Goal: Obtain resource: Download file/media

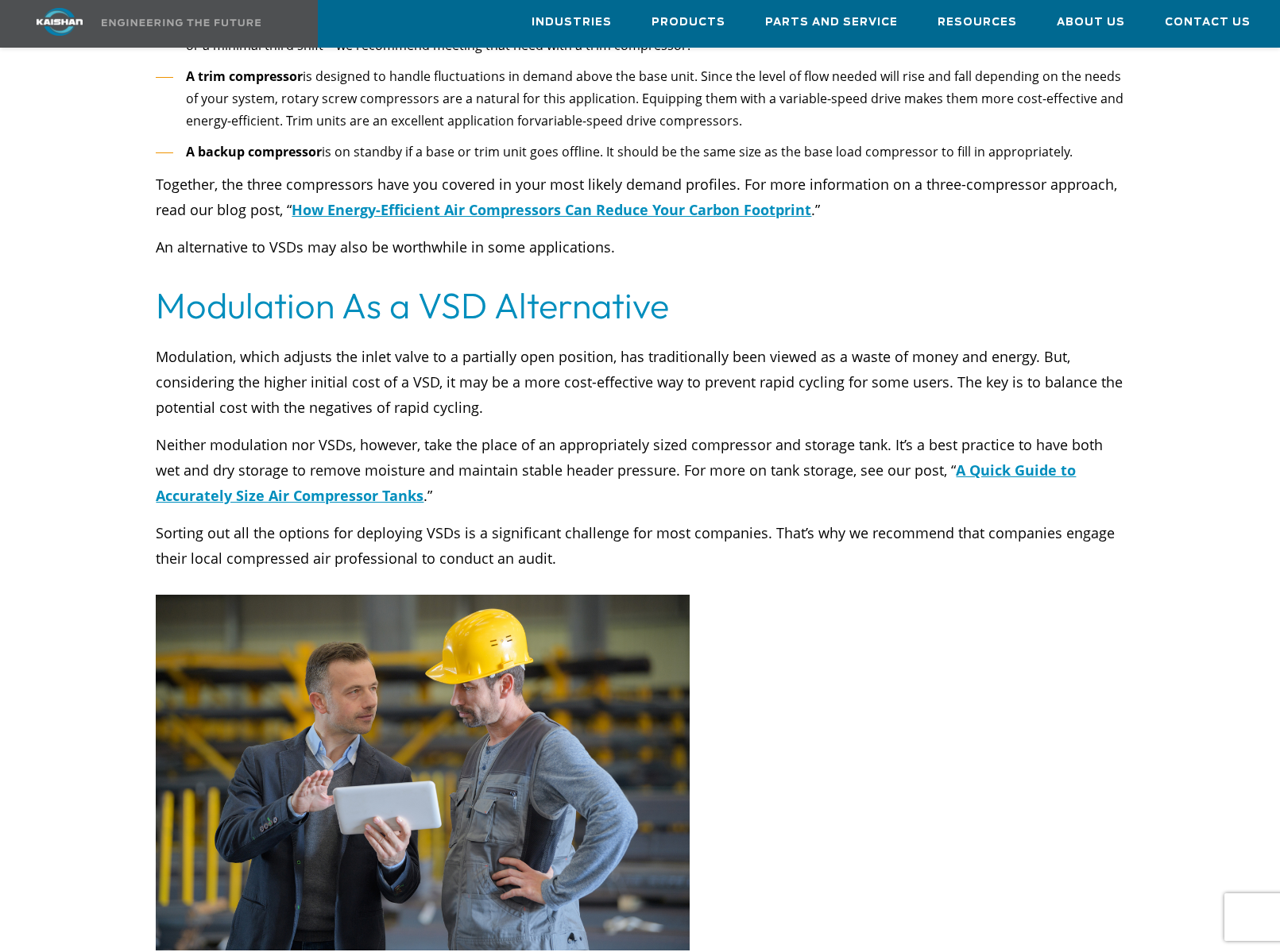
scroll to position [4855, 0]
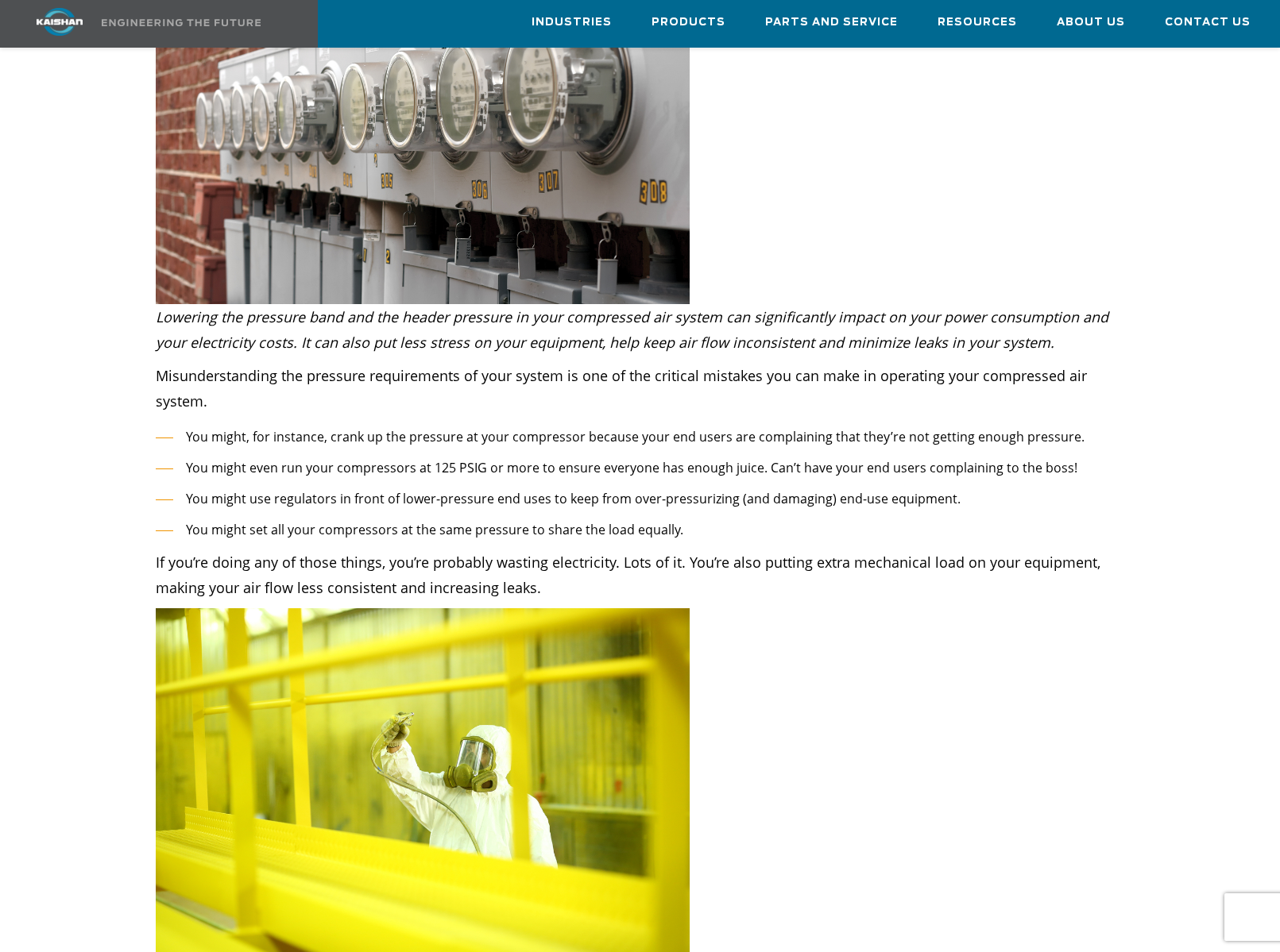
scroll to position [442, 0]
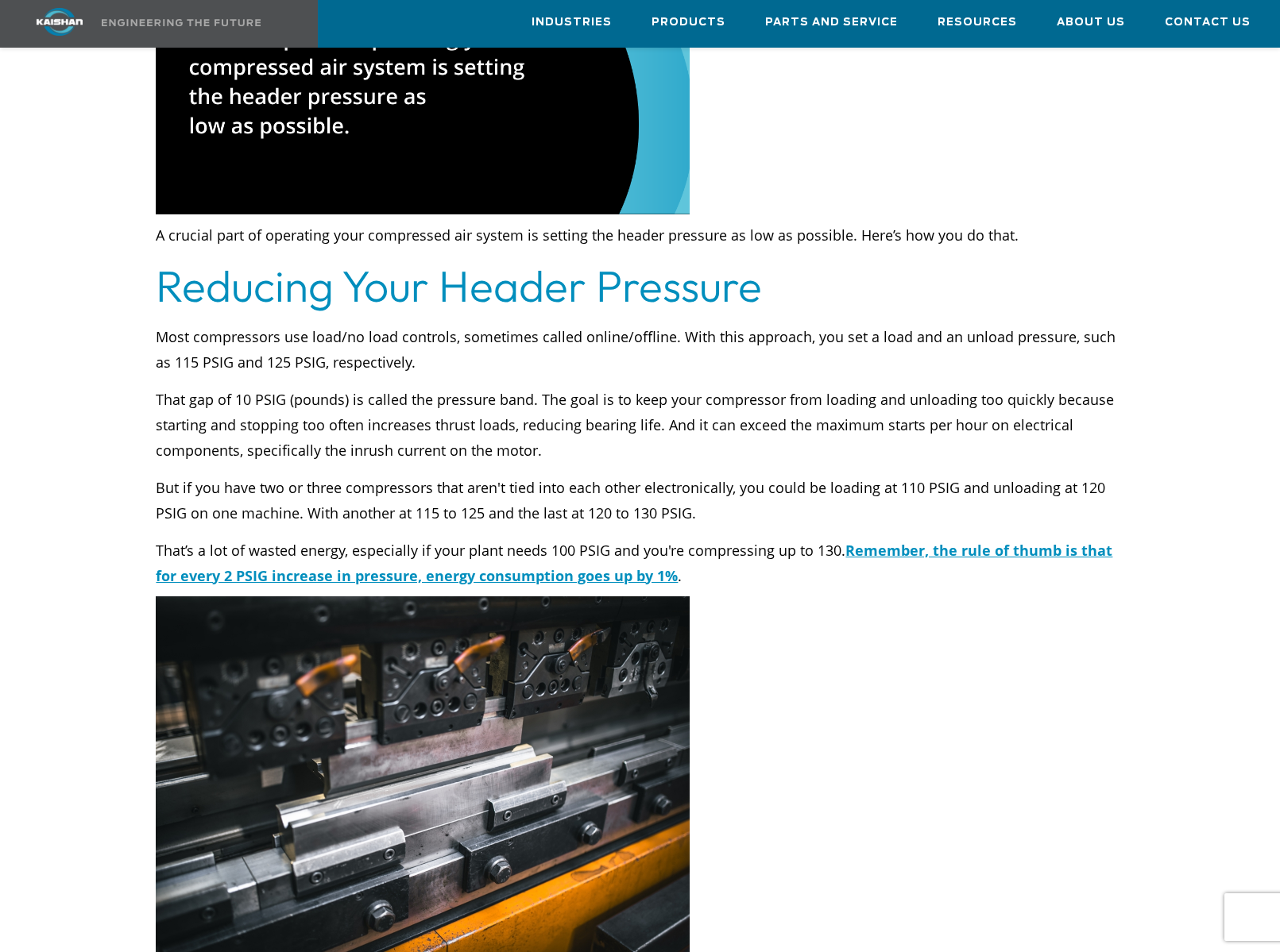
scroll to position [2192, 0]
drag, startPoint x: 756, startPoint y: 684, endPoint x: 813, endPoint y: 620, distance: 85.7
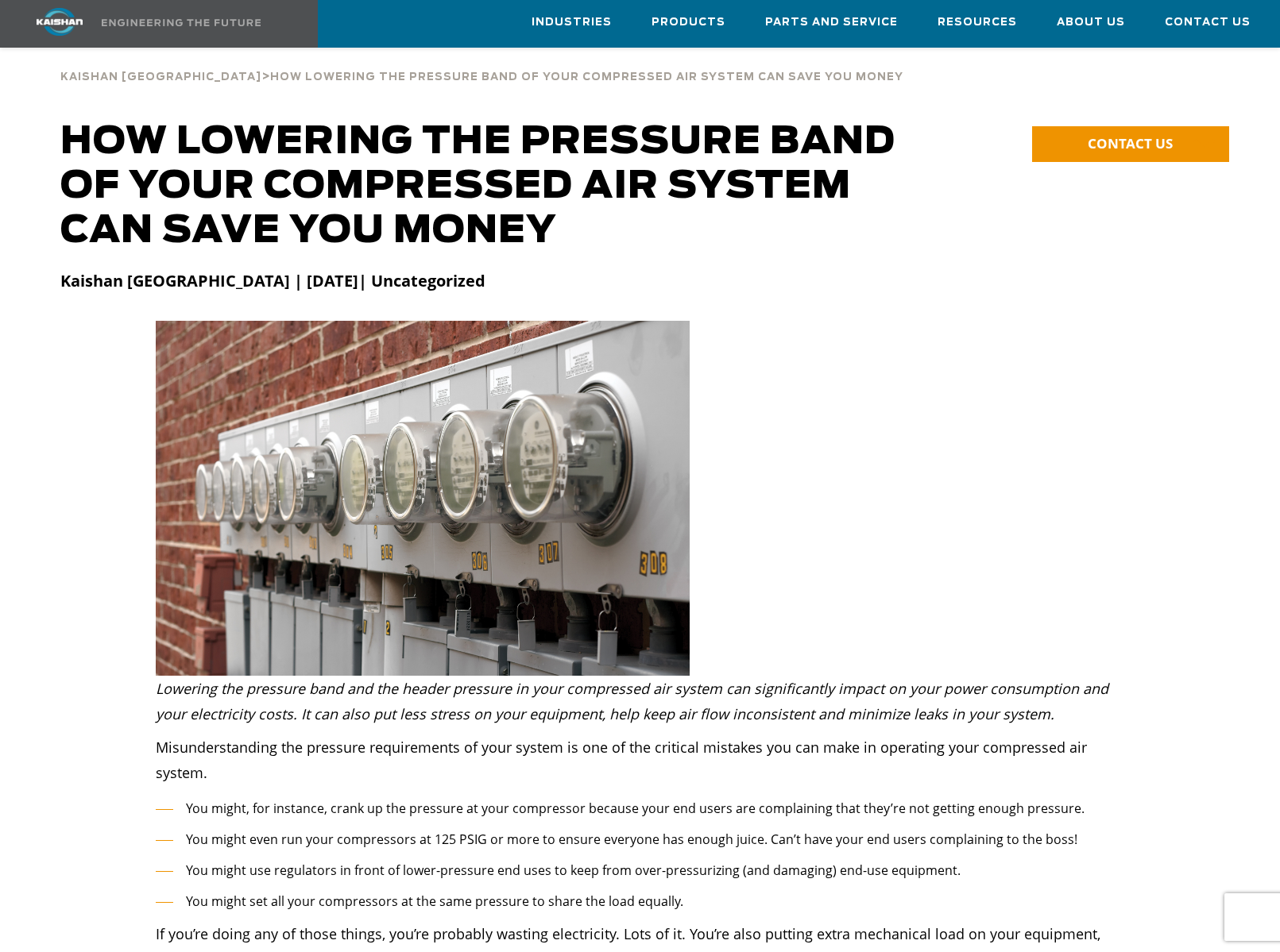
scroll to position [0, 0]
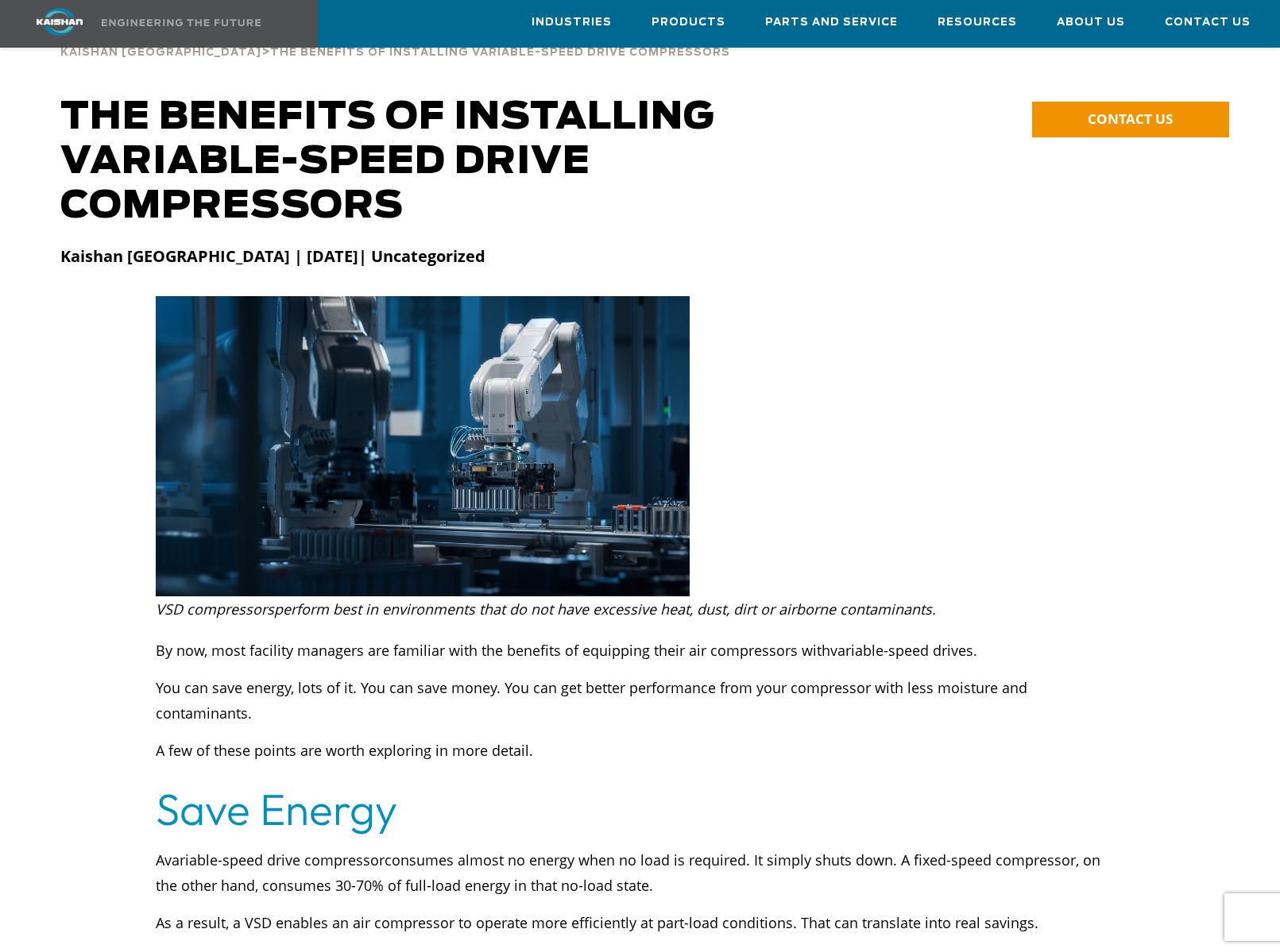
scroll to position [56, 0]
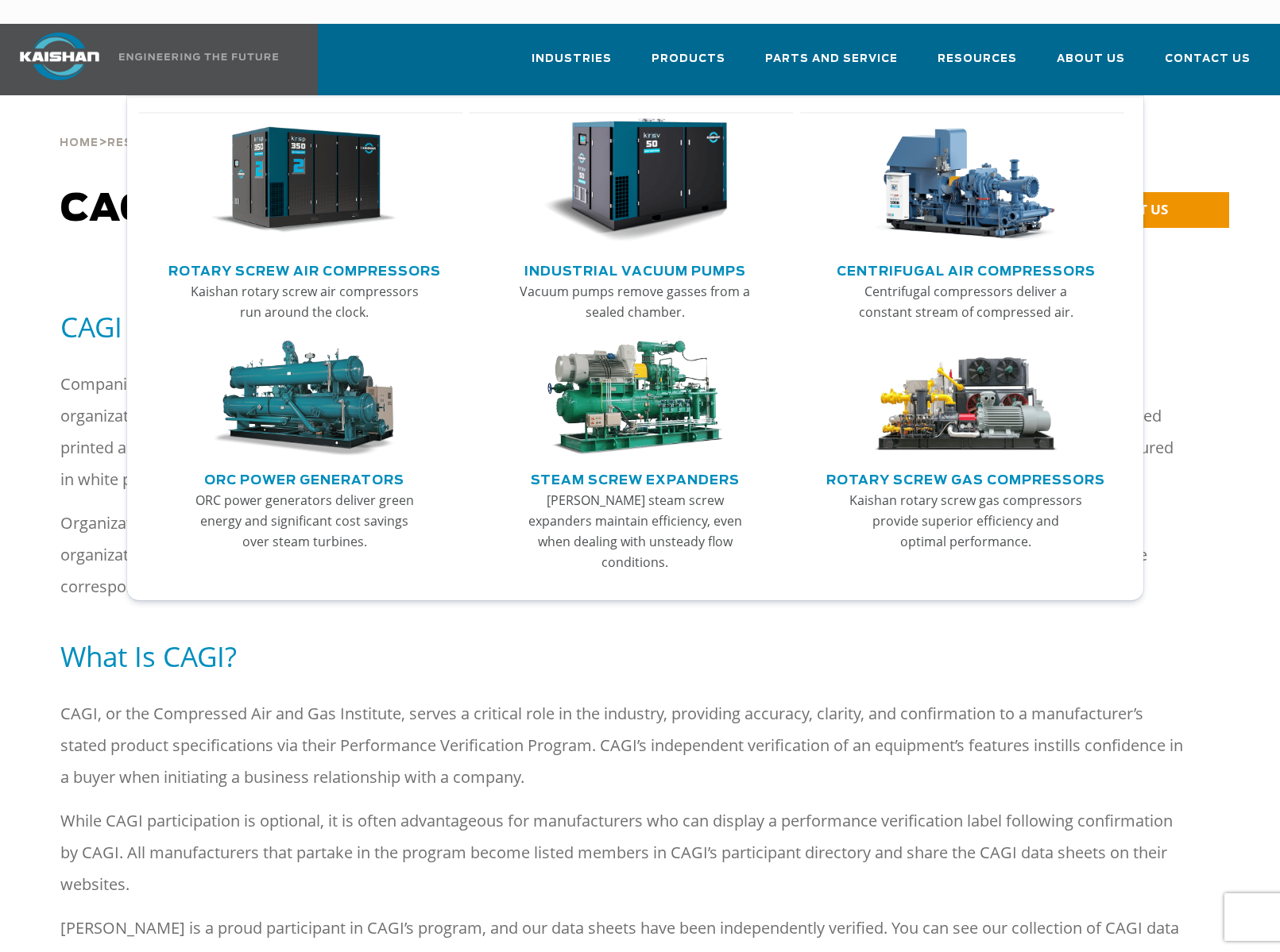
click at [420, 258] on link "Rotary Screw Air Compressors" at bounding box center [304, 269] width 272 height 23
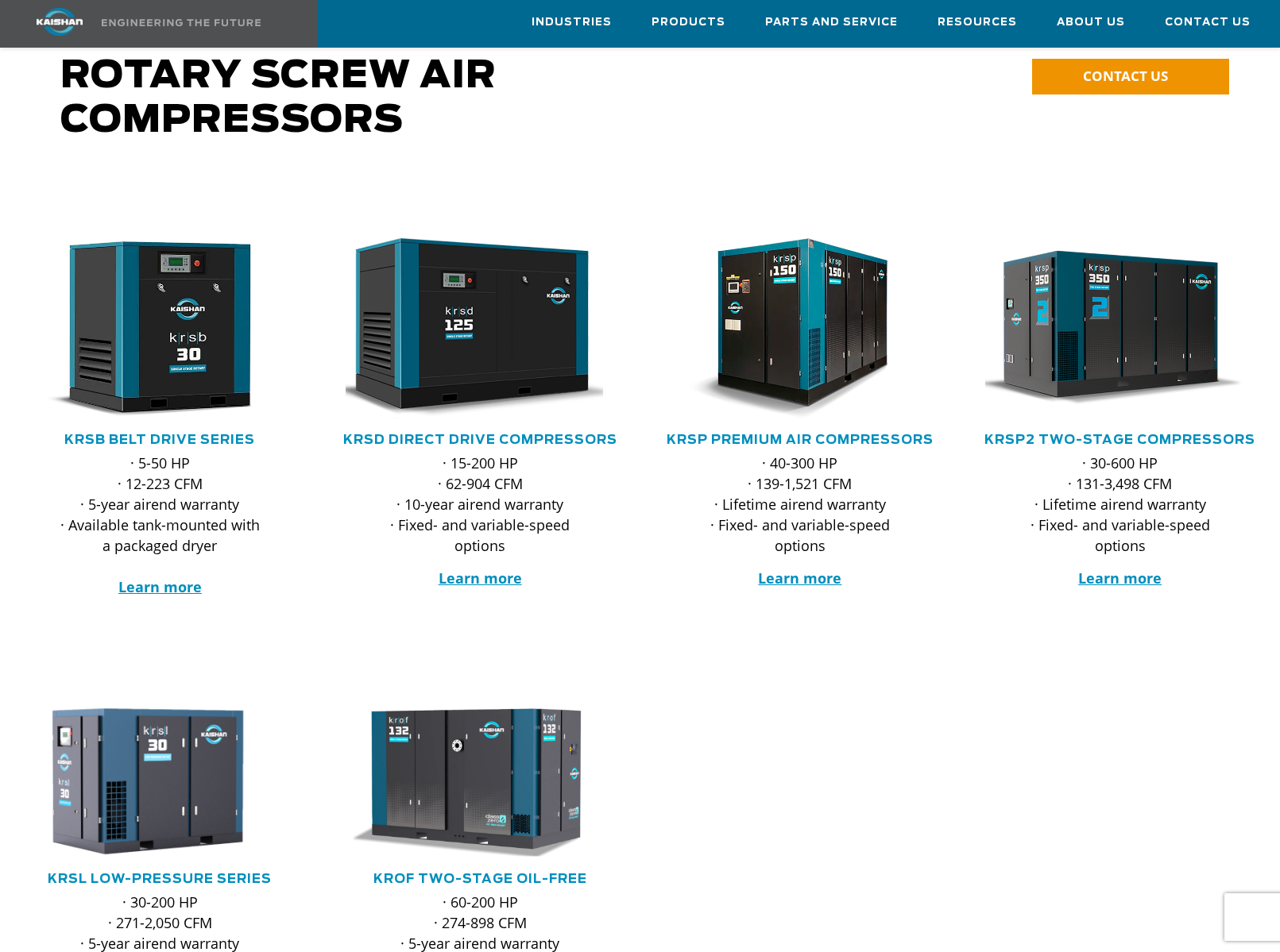
scroll to position [130, 0]
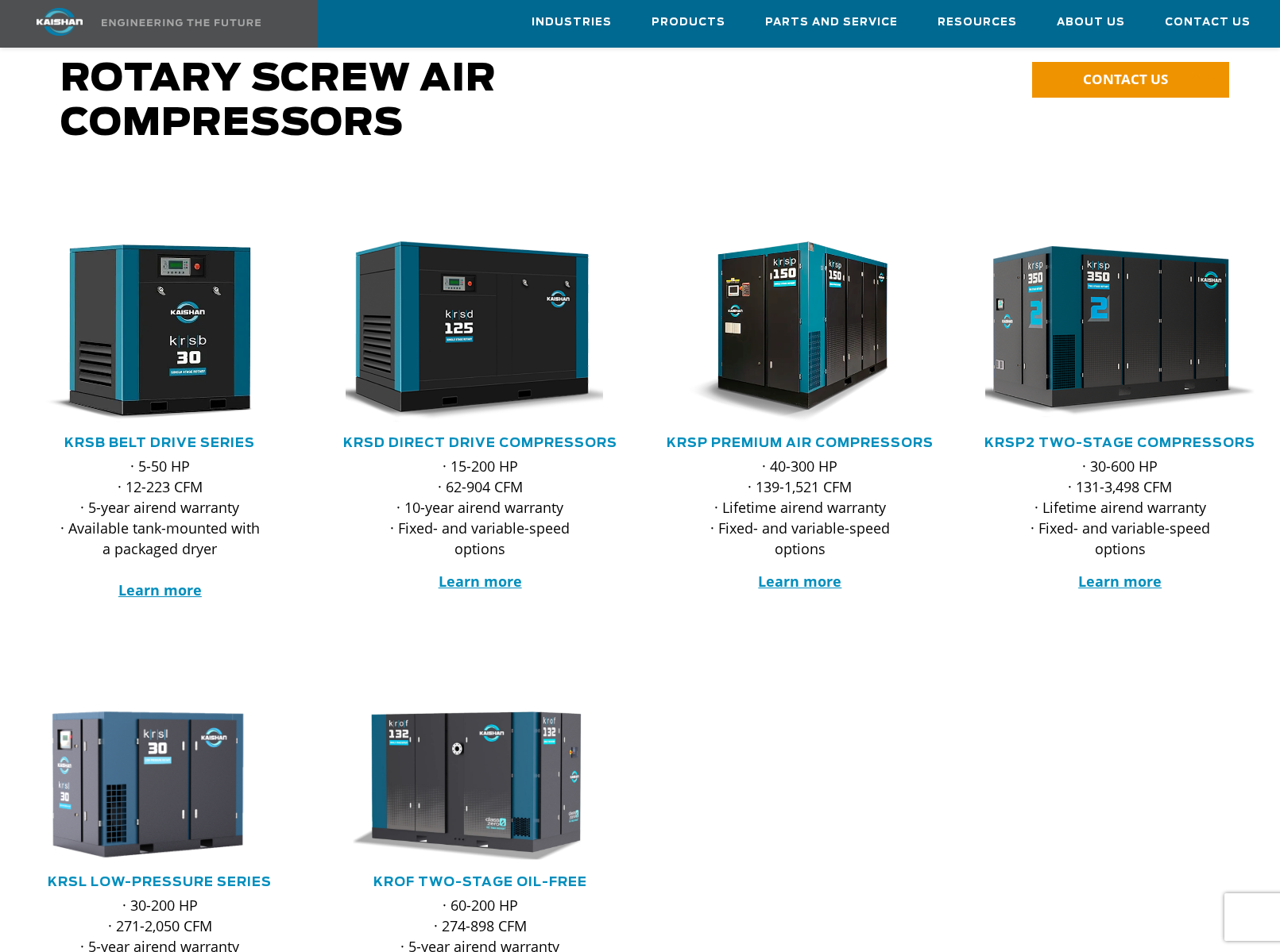
click at [1110, 344] on img at bounding box center [1107, 332] width 296 height 199
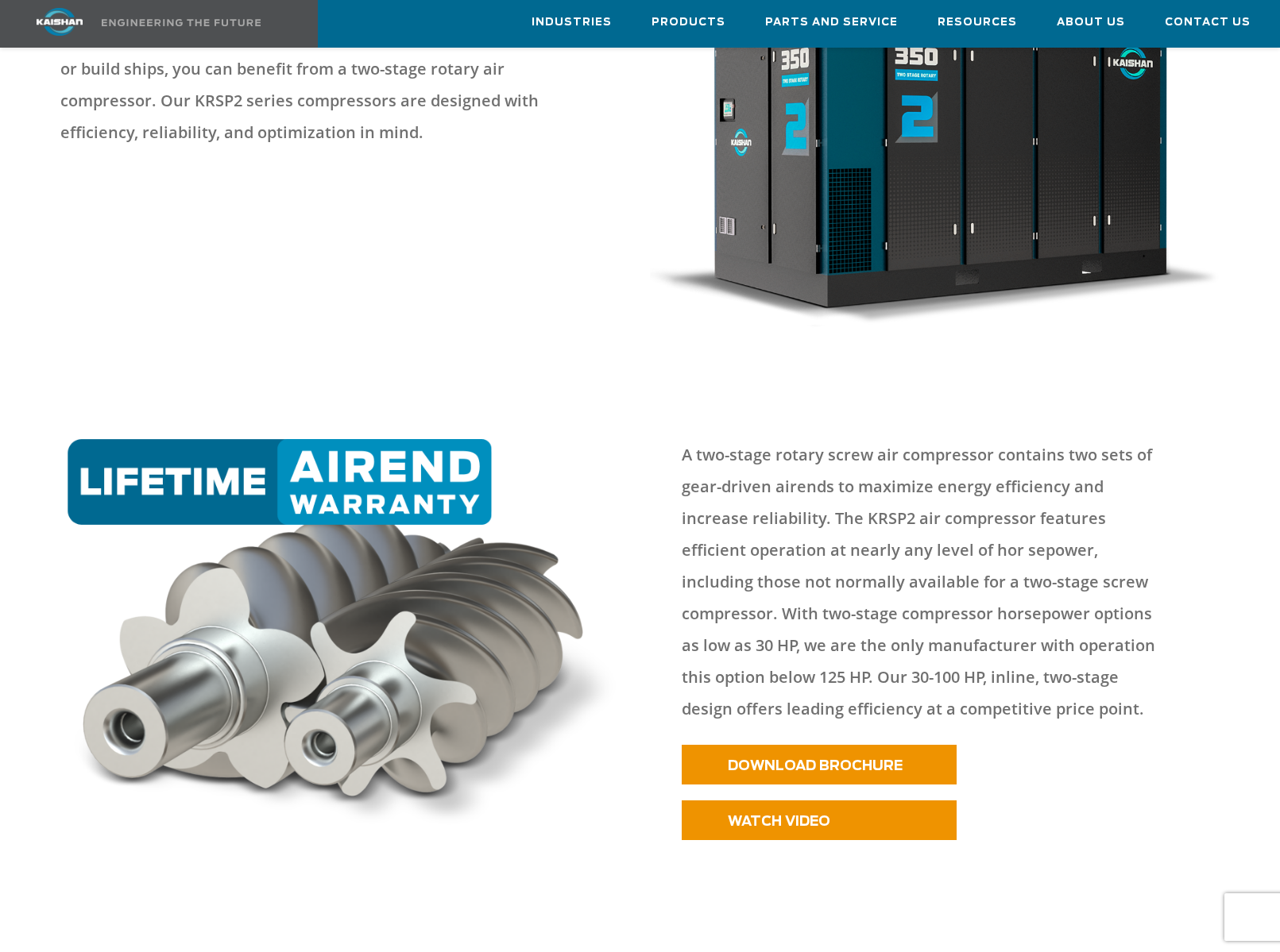
scroll to position [393, 0]
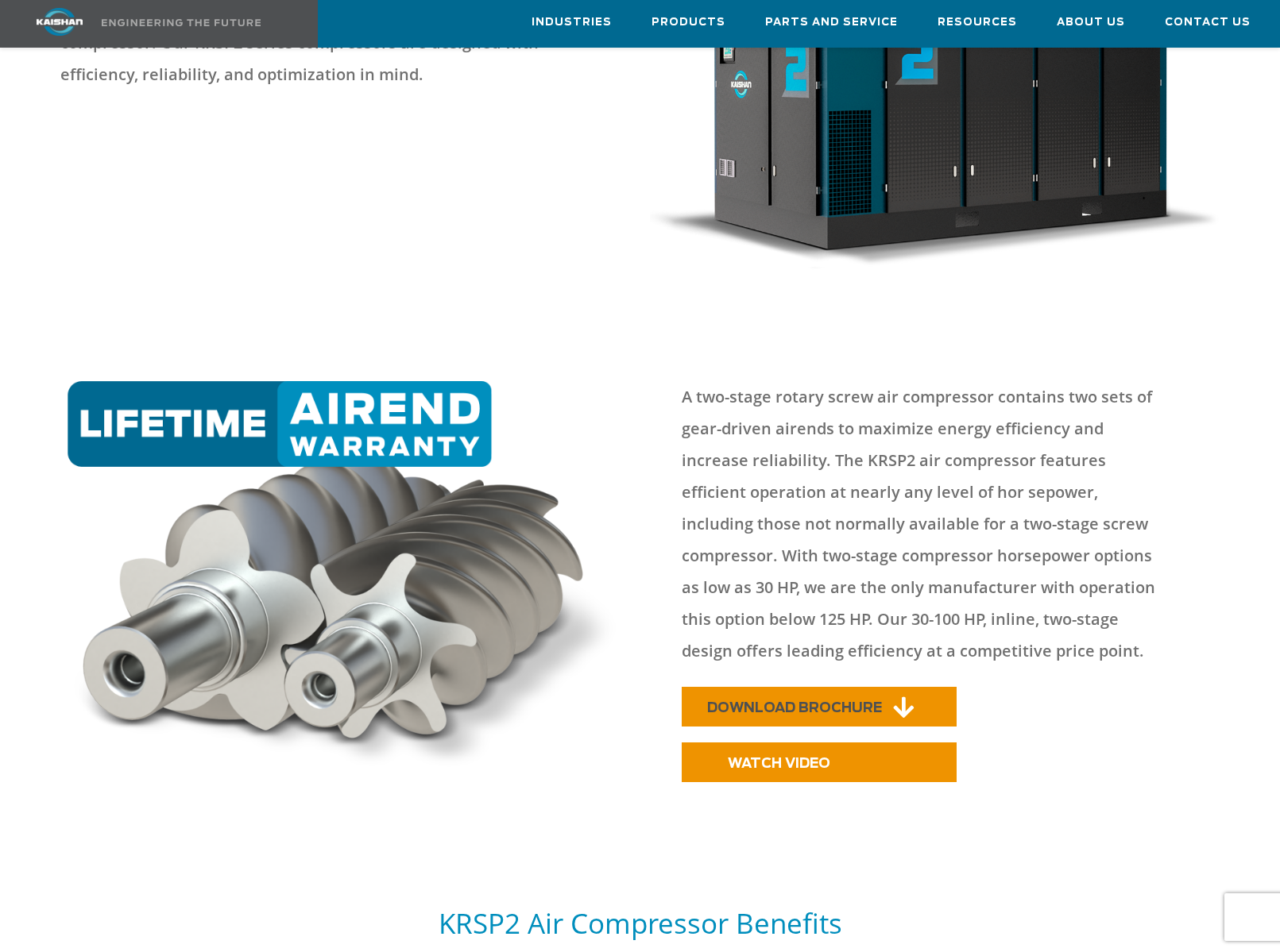
click at [834, 701] on span "DOWNLOAD BROCHURE" at bounding box center [794, 708] width 175 height 14
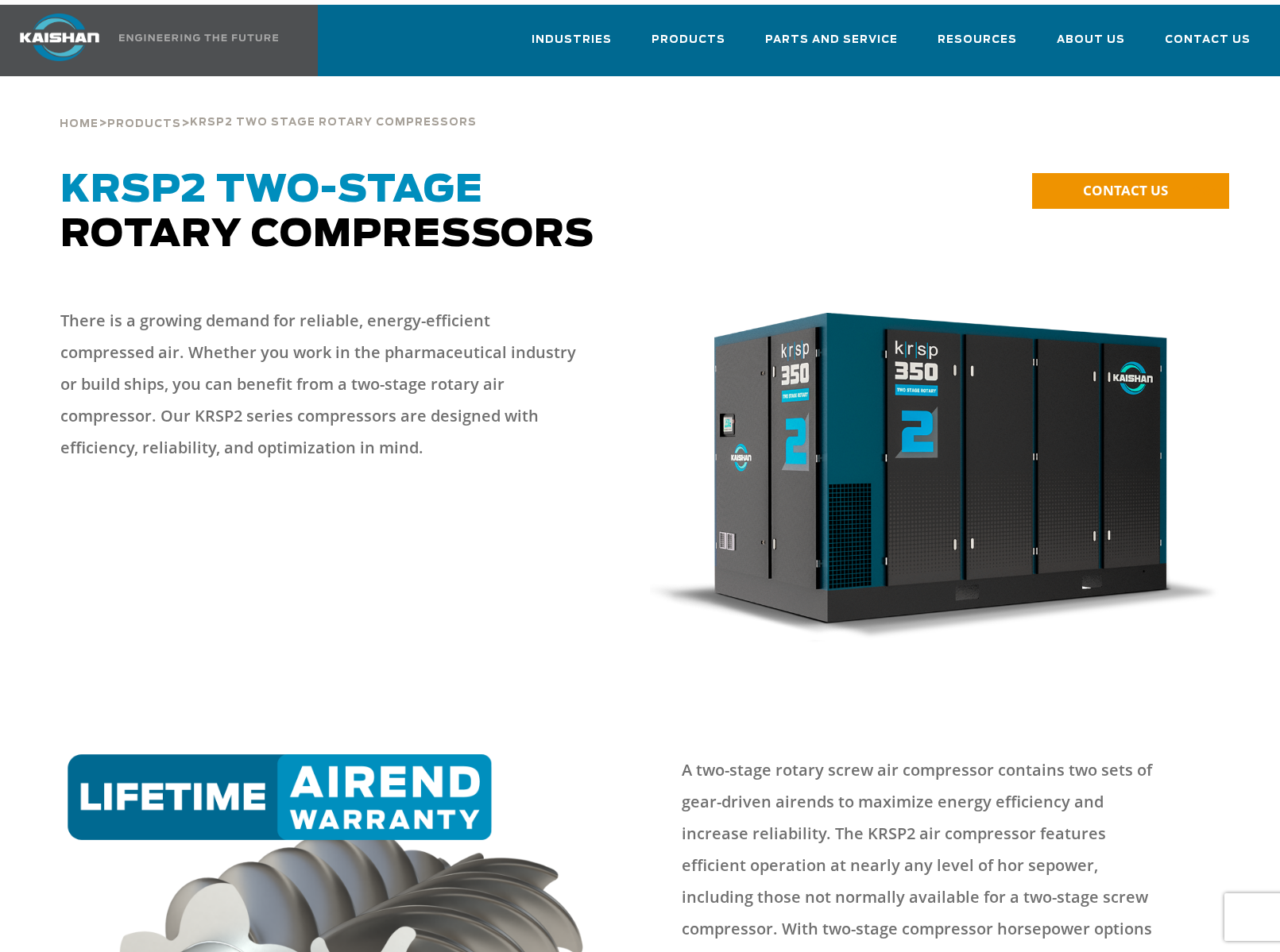
scroll to position [0, 0]
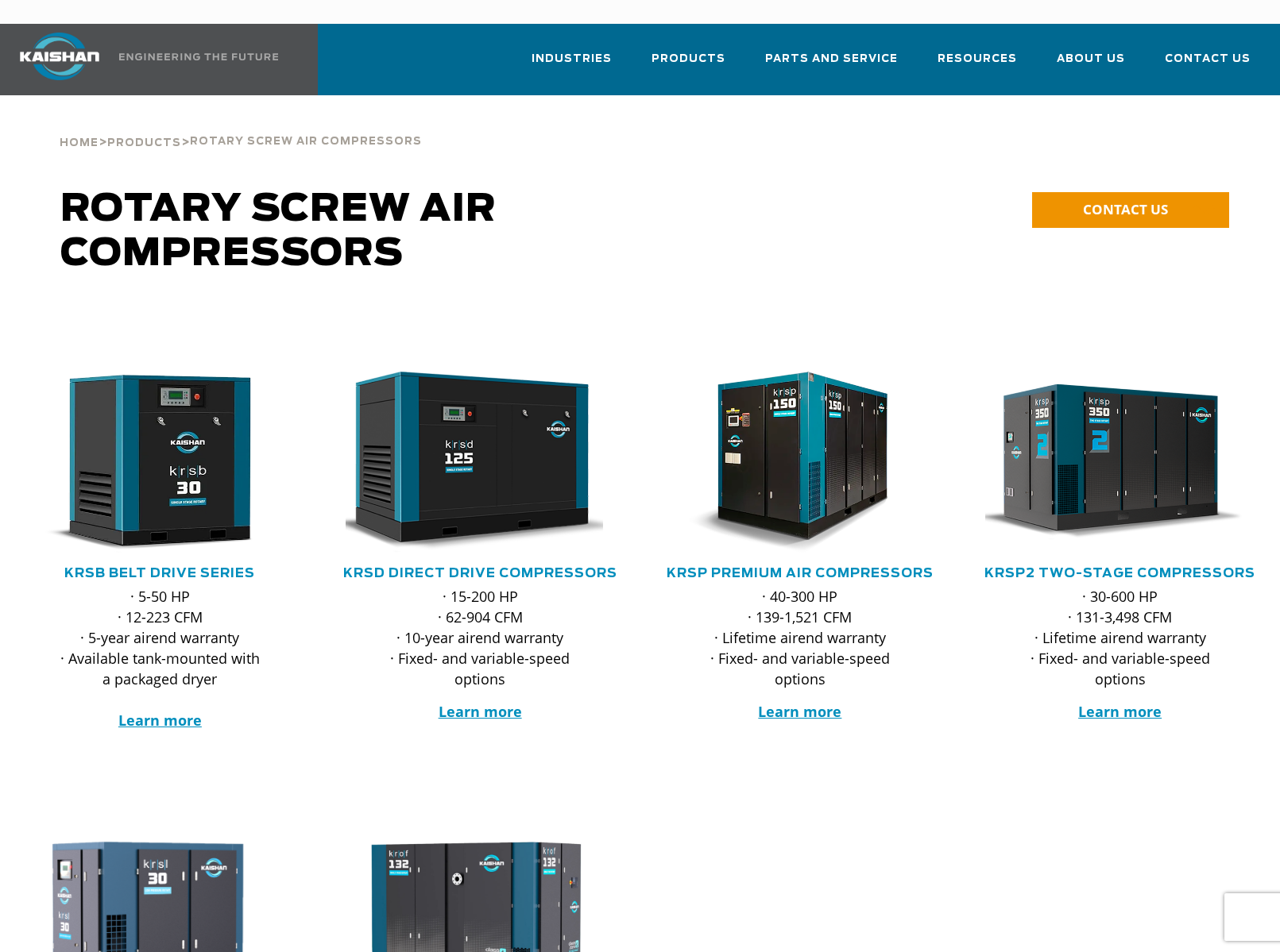
scroll to position [130, 0]
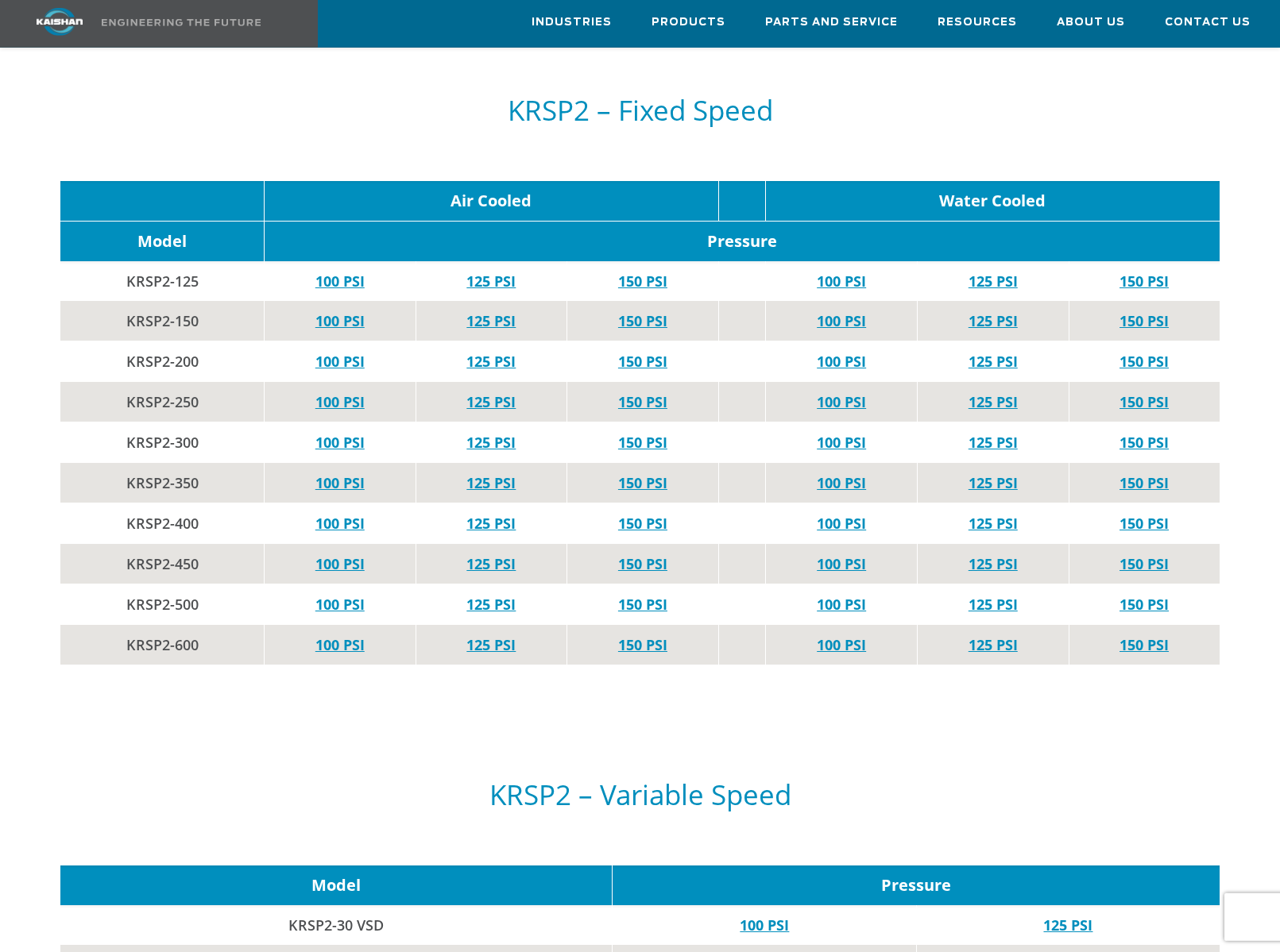
scroll to position [4344, 0]
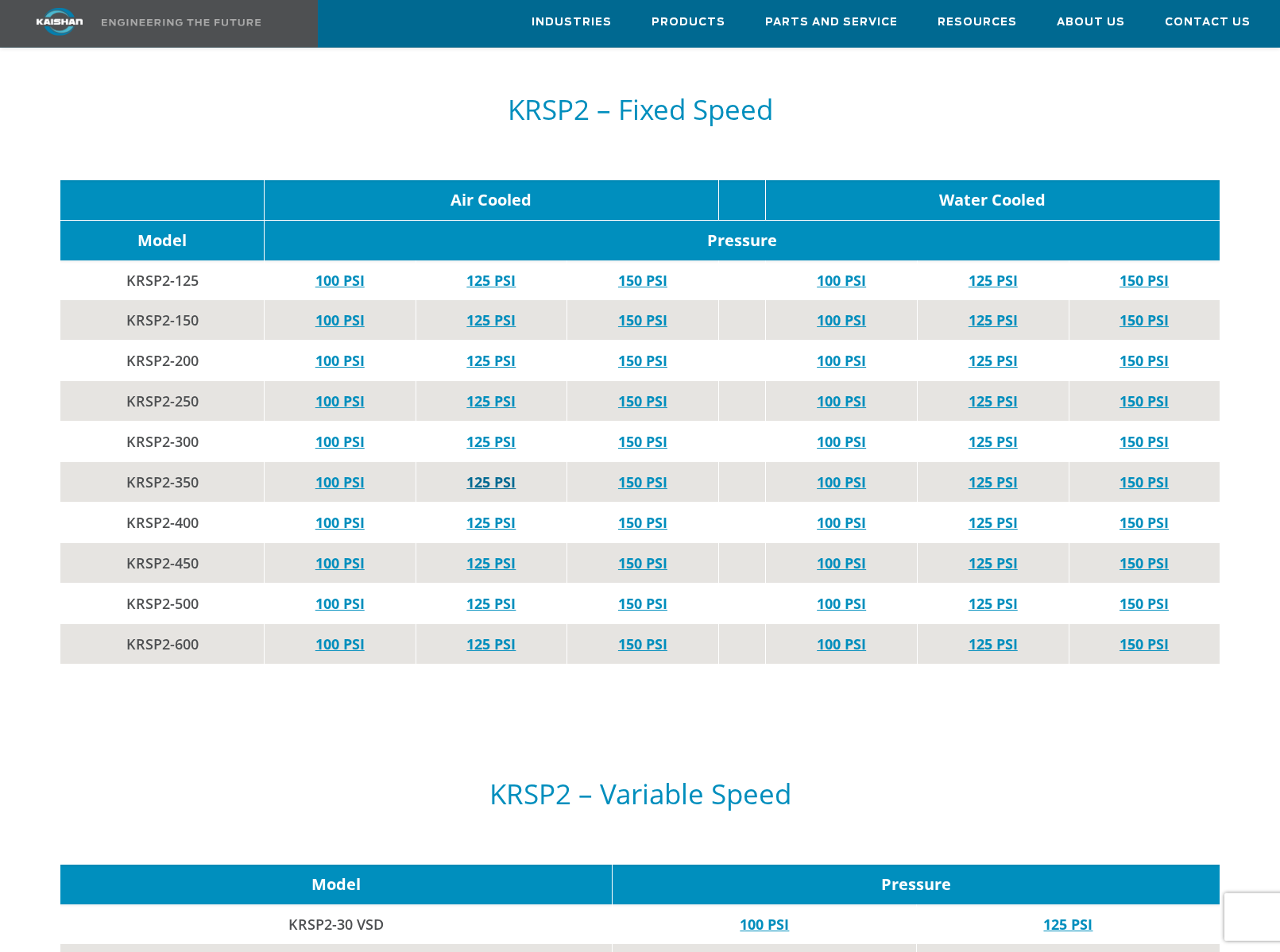
click at [496, 473] on link "125 PSI" at bounding box center [491, 482] width 49 height 20
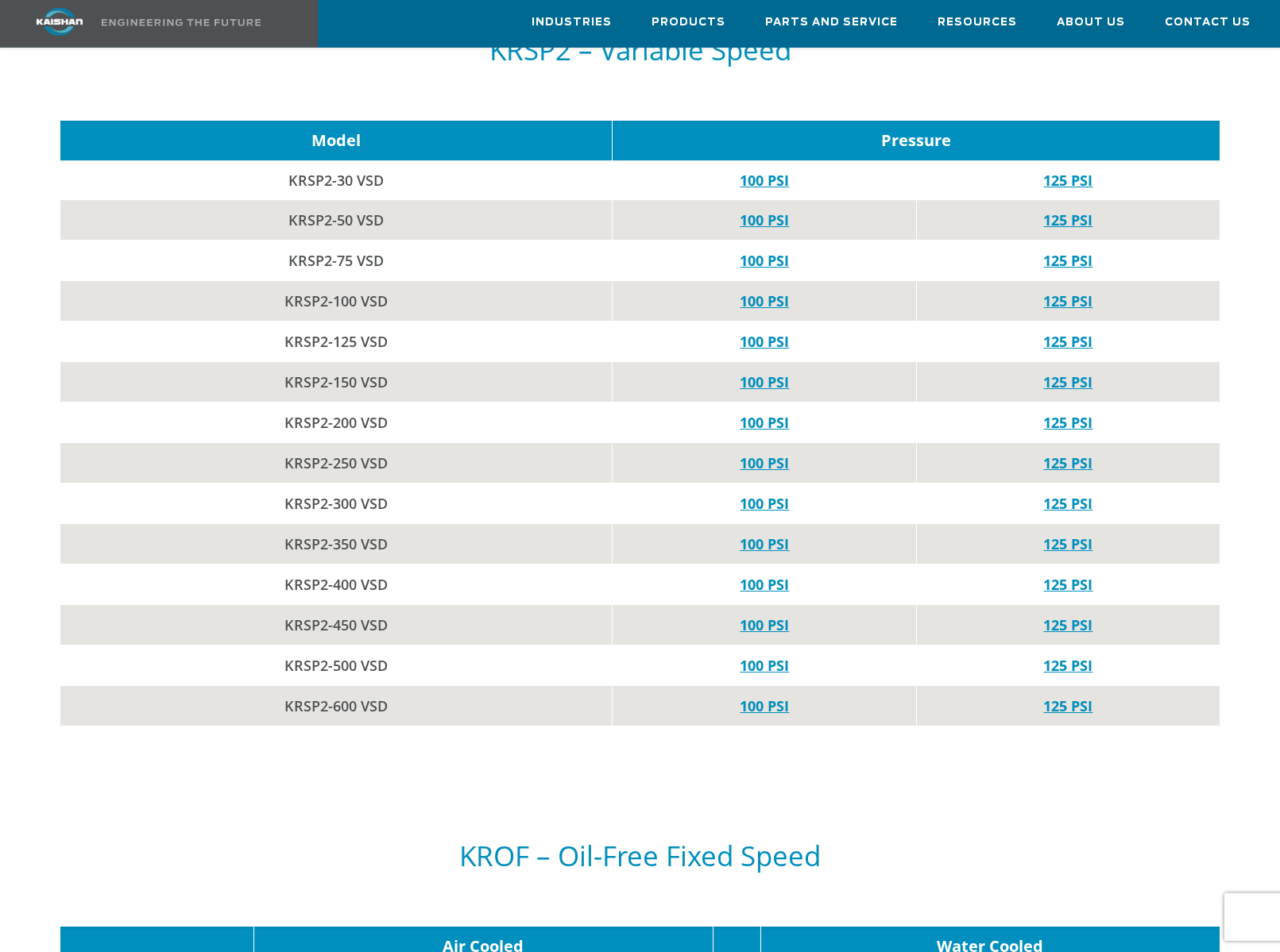
scroll to position [5089, 0]
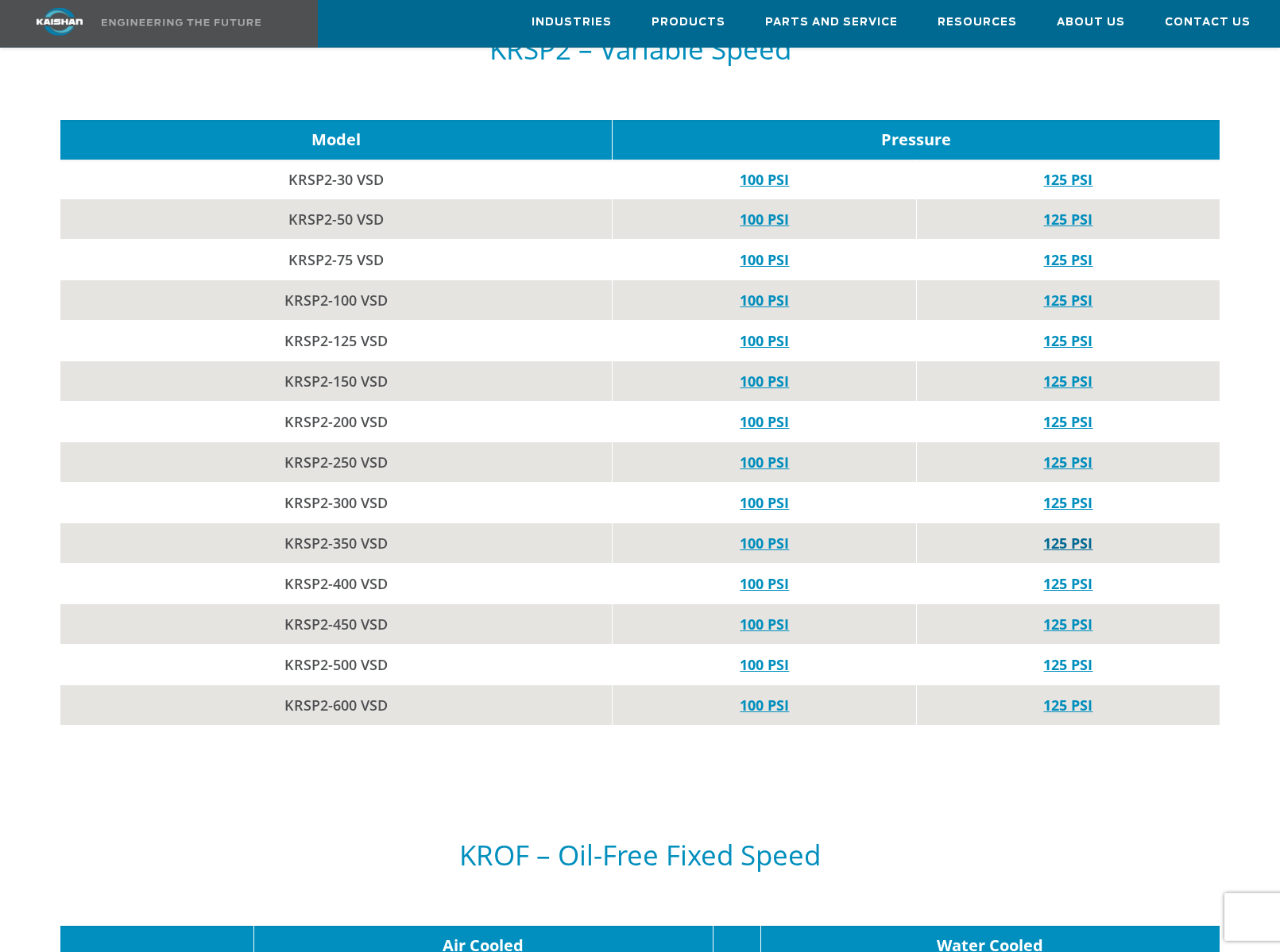
click at [1071, 534] on link "125 PSI" at bounding box center [1067, 544] width 49 height 20
